Goal: Task Accomplishment & Management: Manage account settings

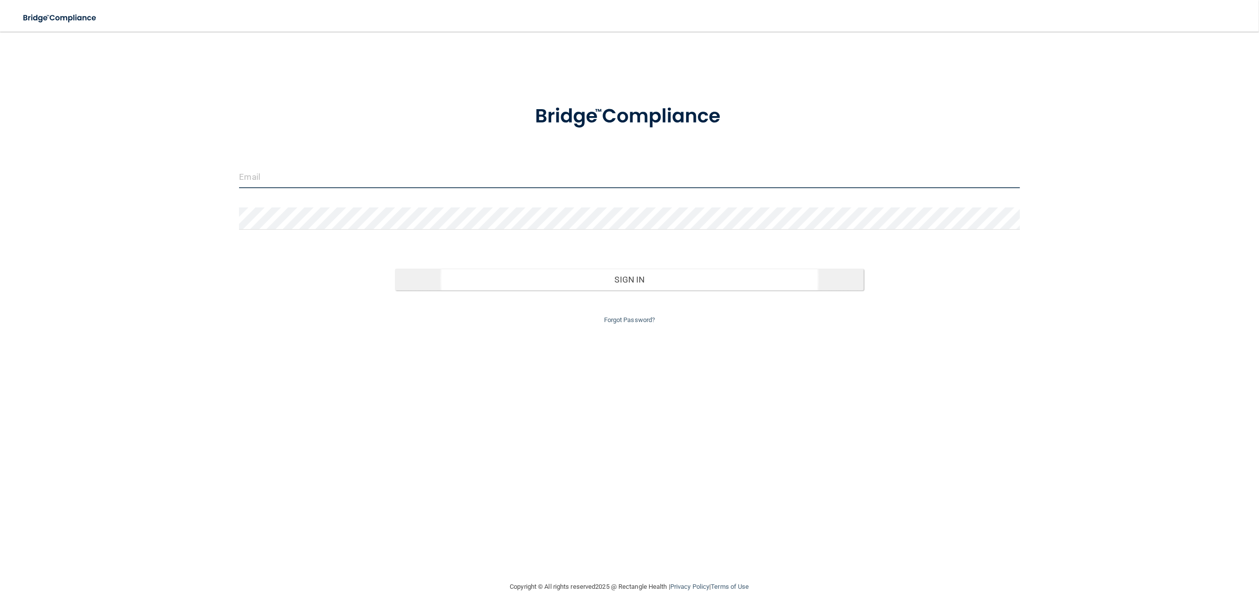
type input "[EMAIL_ADDRESS][DOMAIN_NAME]"
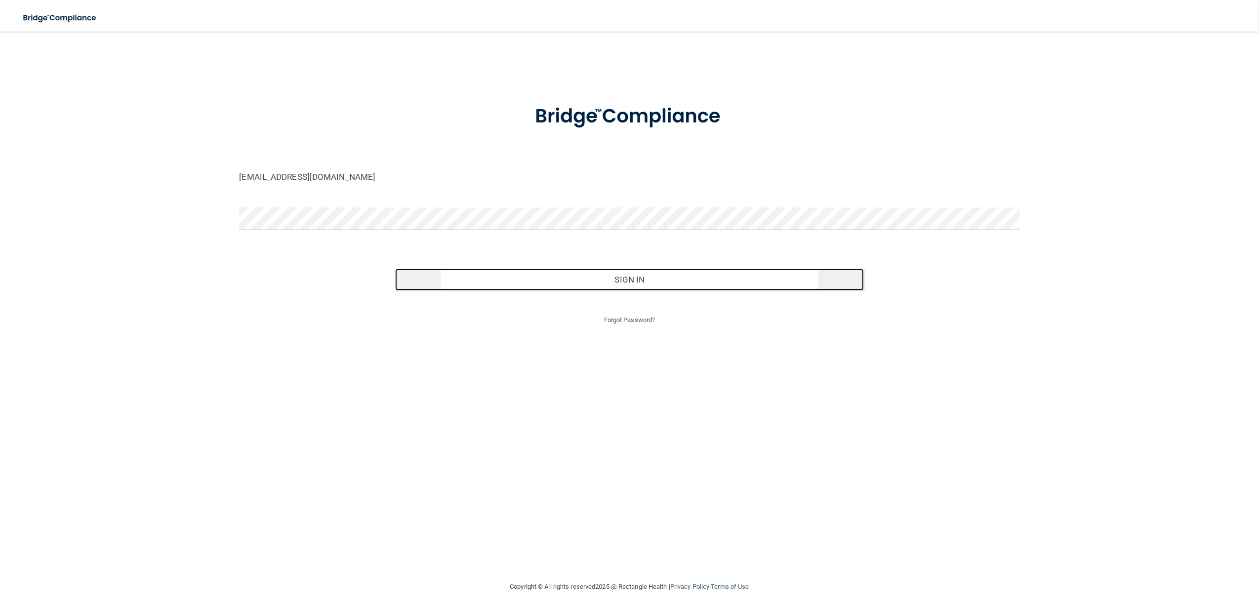
click at [607, 279] on button "Sign In" at bounding box center [629, 280] width 468 height 22
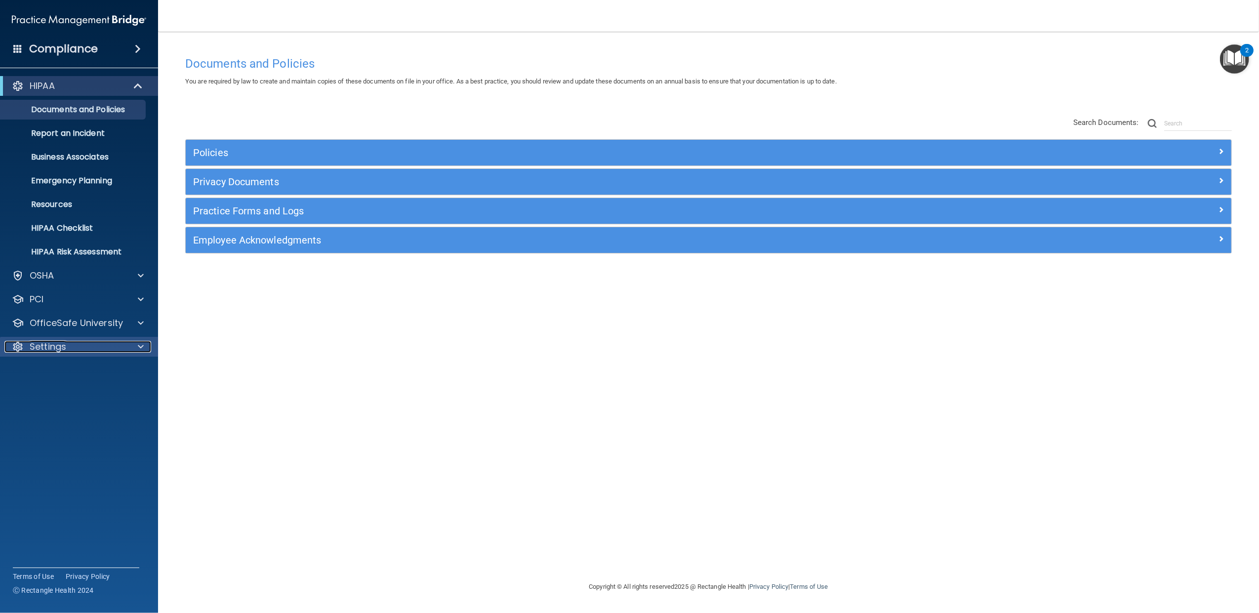
click at [48, 348] on p "Settings" at bounding box center [48, 347] width 37 height 12
click at [55, 394] on p "My Users" at bounding box center [73, 394] width 135 height 10
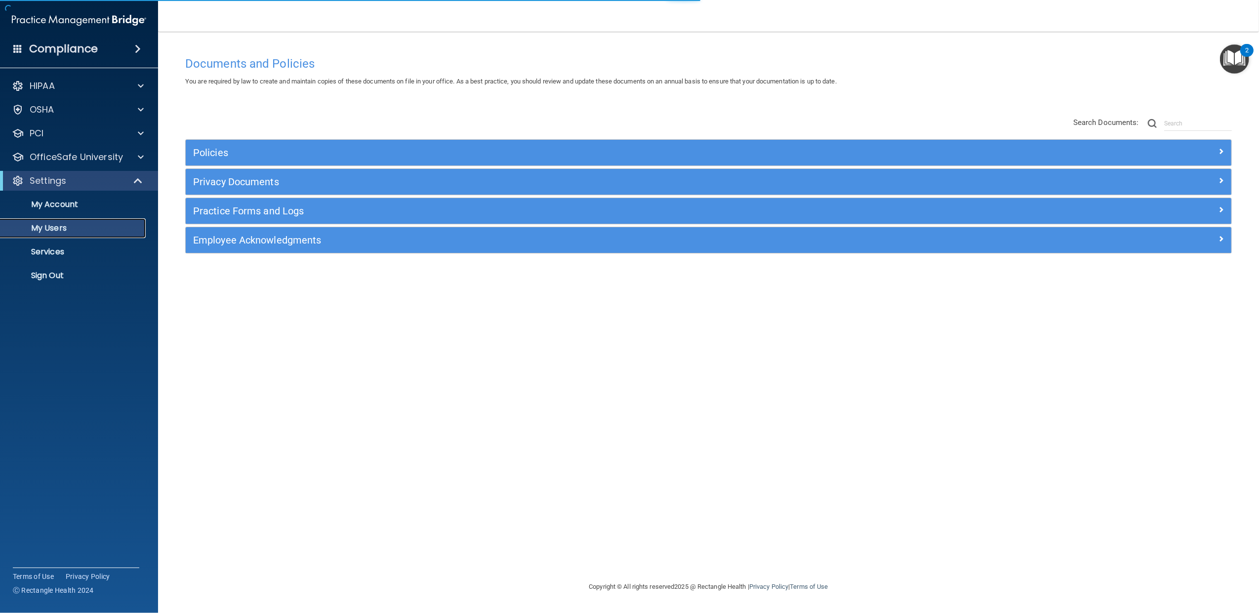
select select "20"
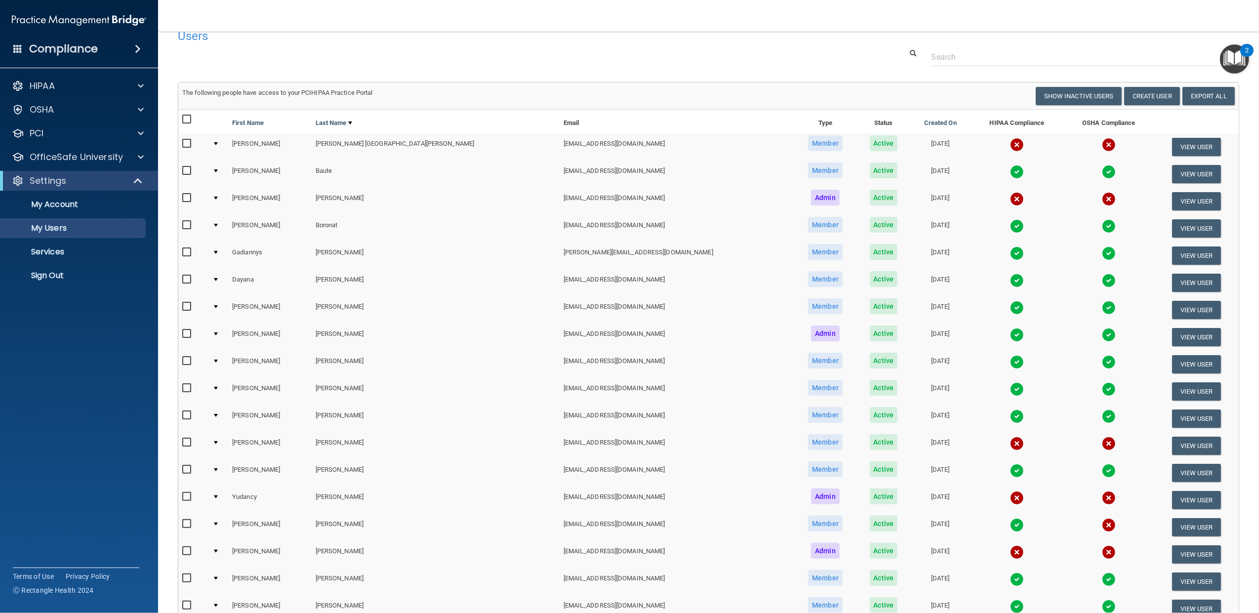
scroll to position [22, 0]
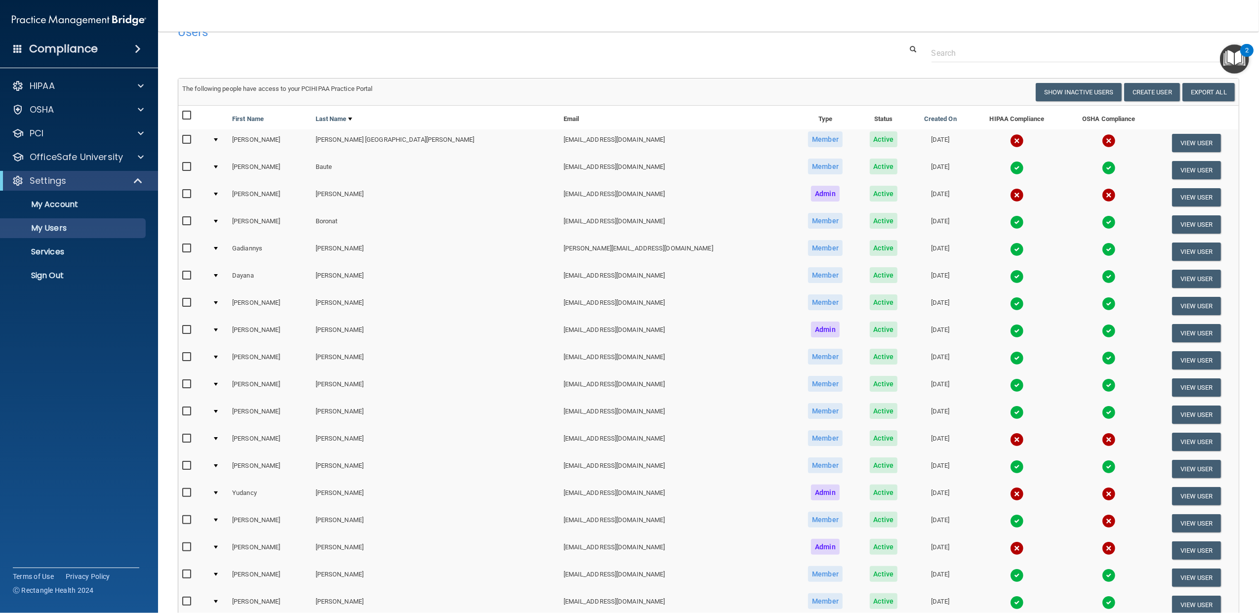
click at [218, 464] on div at bounding box center [216, 465] width 4 height 3
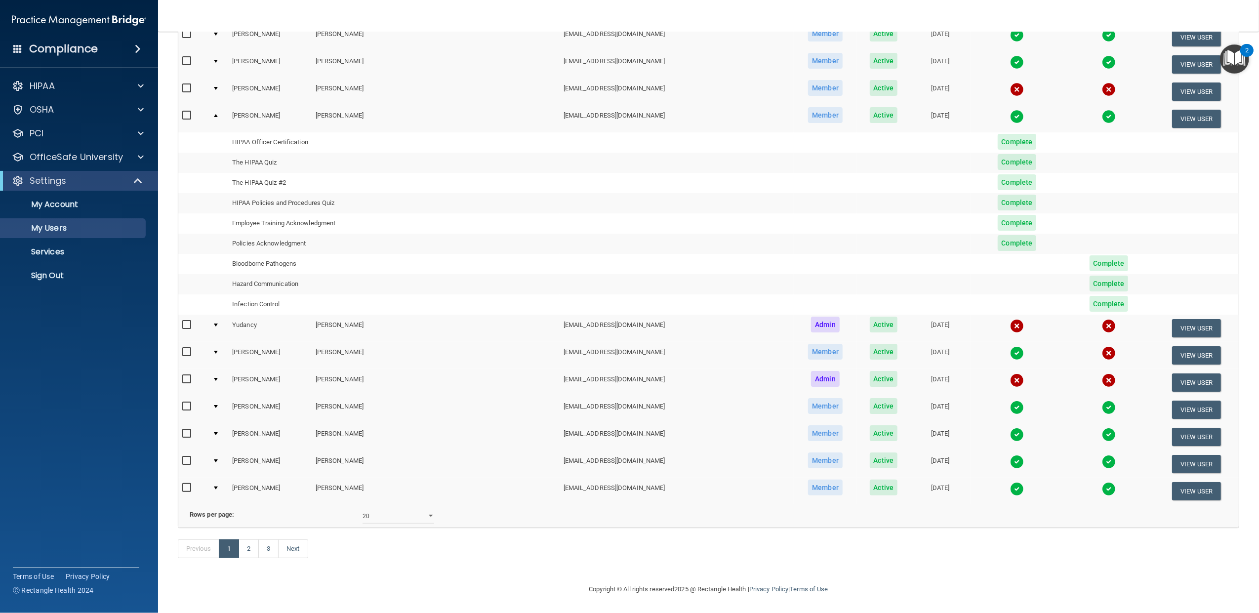
scroll to position [391, 0]
click at [253, 550] on link "2" at bounding box center [249, 549] width 20 height 19
select select "20"
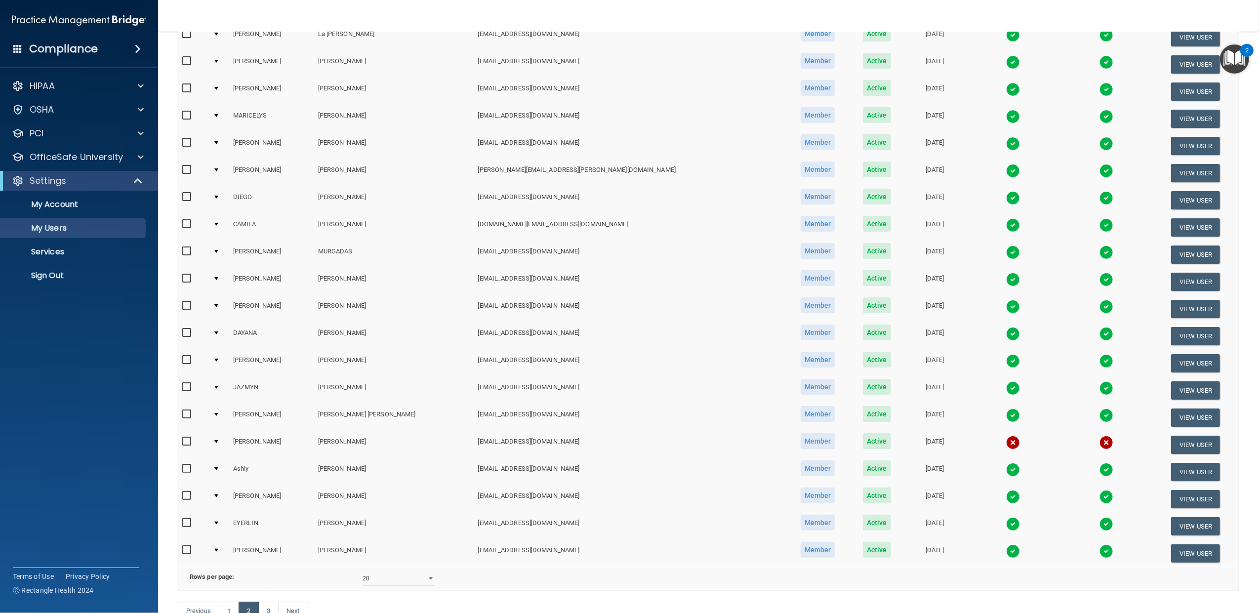
scroll to position [131, 0]
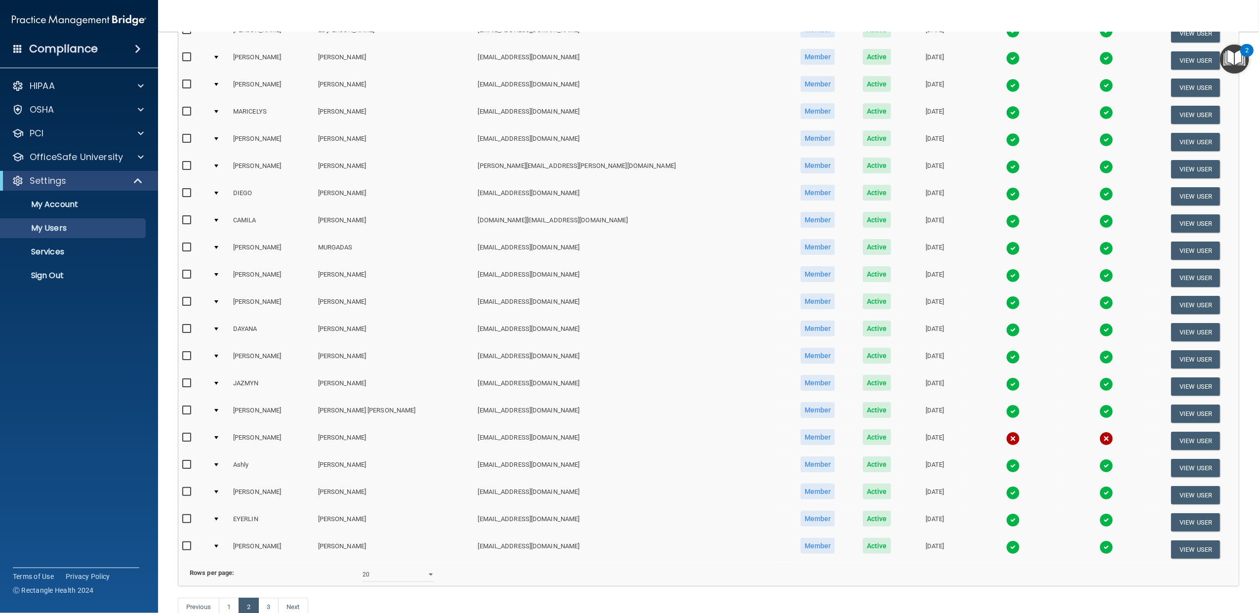
click at [218, 436] on div at bounding box center [216, 437] width 4 height 3
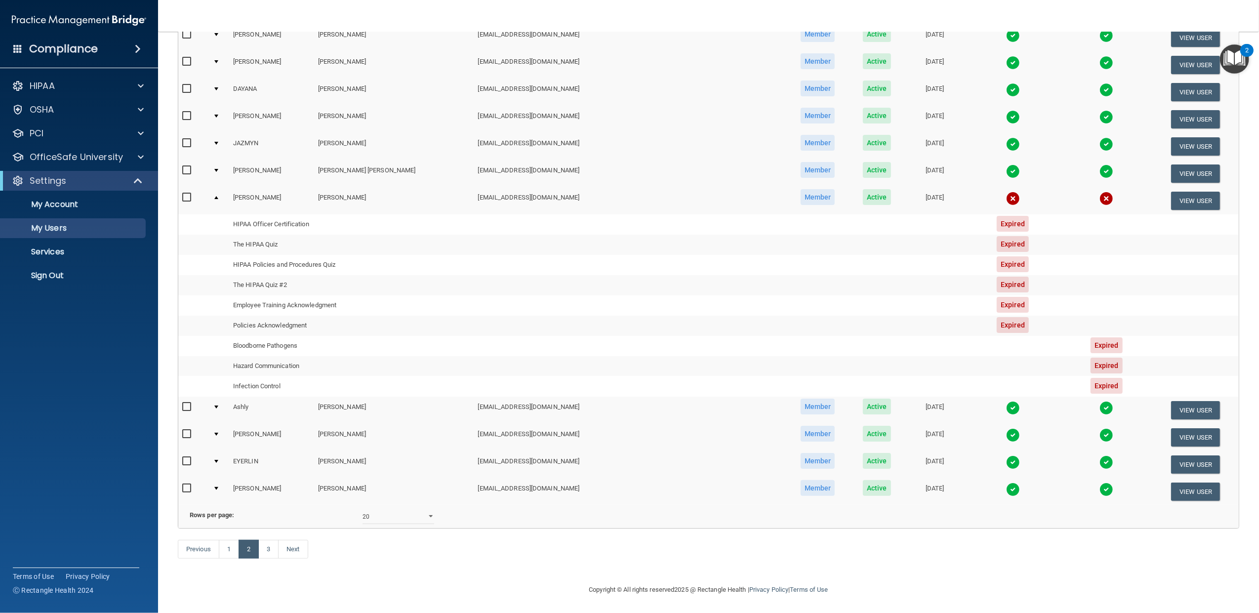
scroll to position [374, 0]
click at [230, 558] on link "1" at bounding box center [229, 549] width 20 height 19
select select "20"
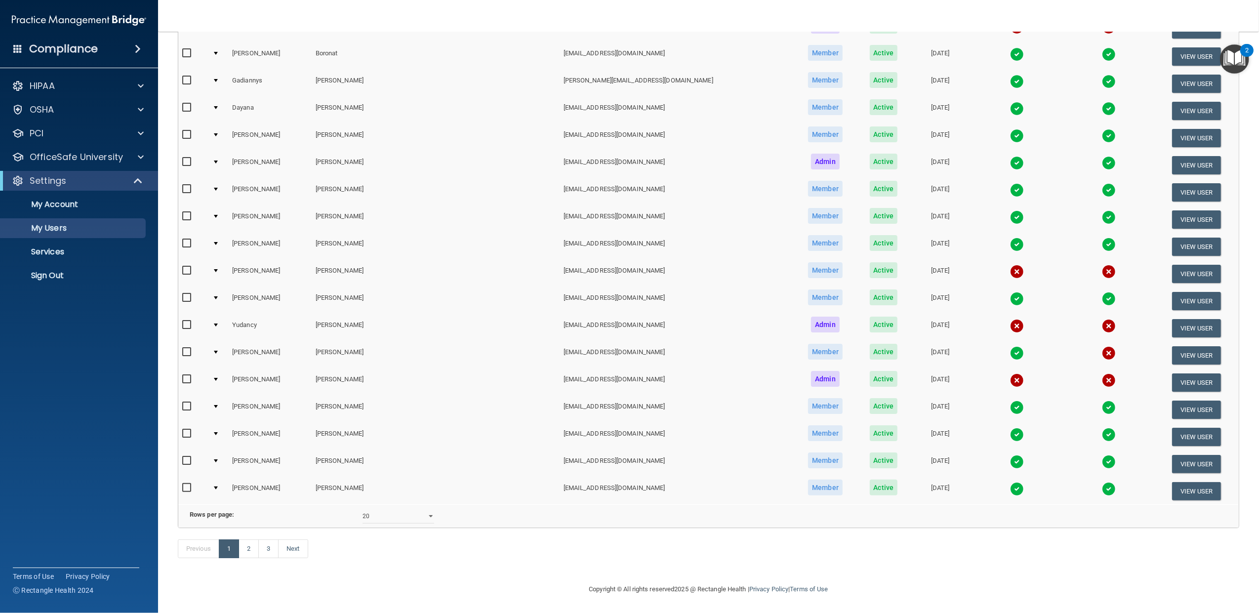
scroll to position [208, 0]
click at [273, 550] on link "3" at bounding box center [268, 549] width 20 height 19
select select "20"
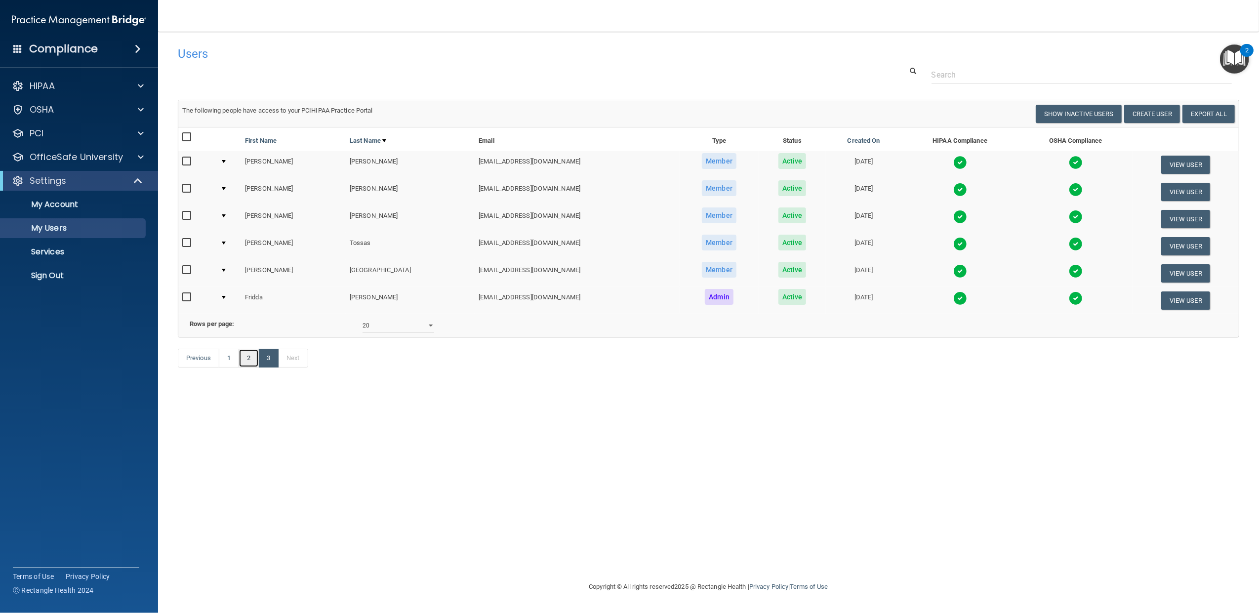
click at [250, 368] on link "2" at bounding box center [249, 358] width 20 height 19
select select "20"
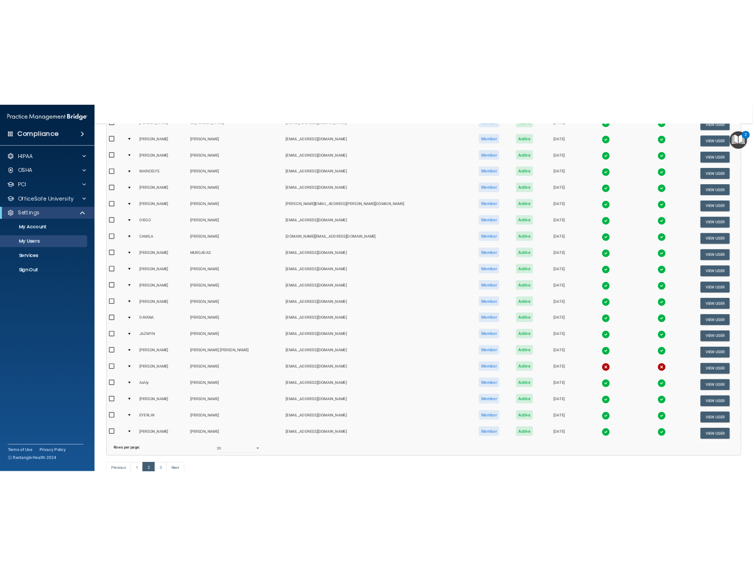
scroll to position [110, 0]
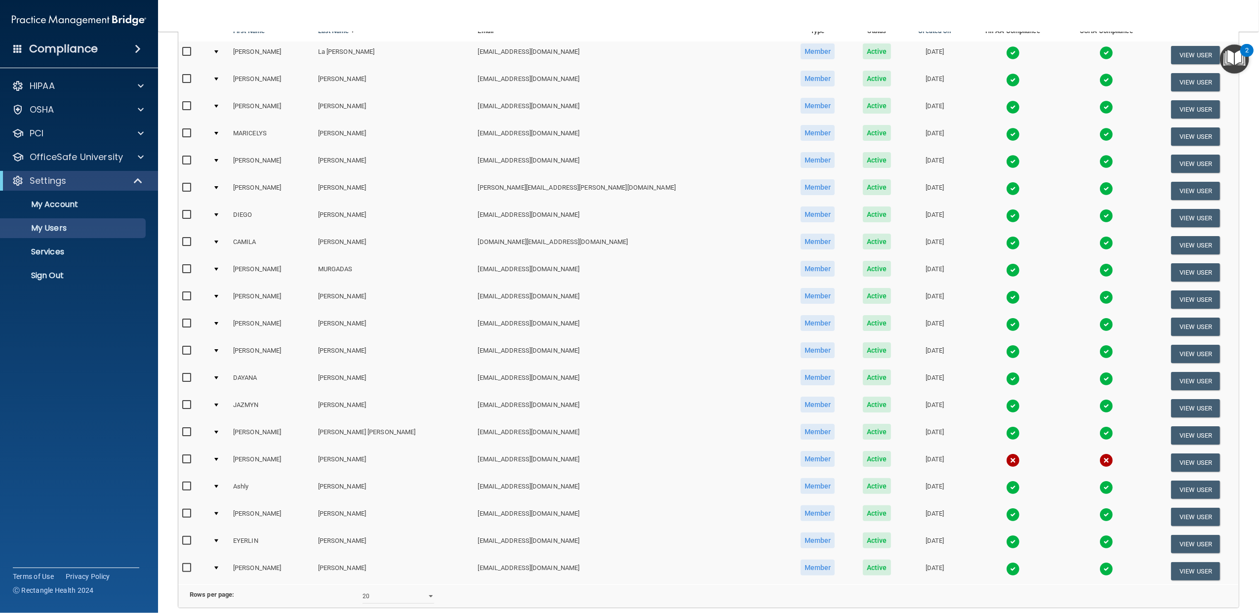
click at [218, 159] on div at bounding box center [216, 160] width 4 height 3
